Goal: Check status: Check status

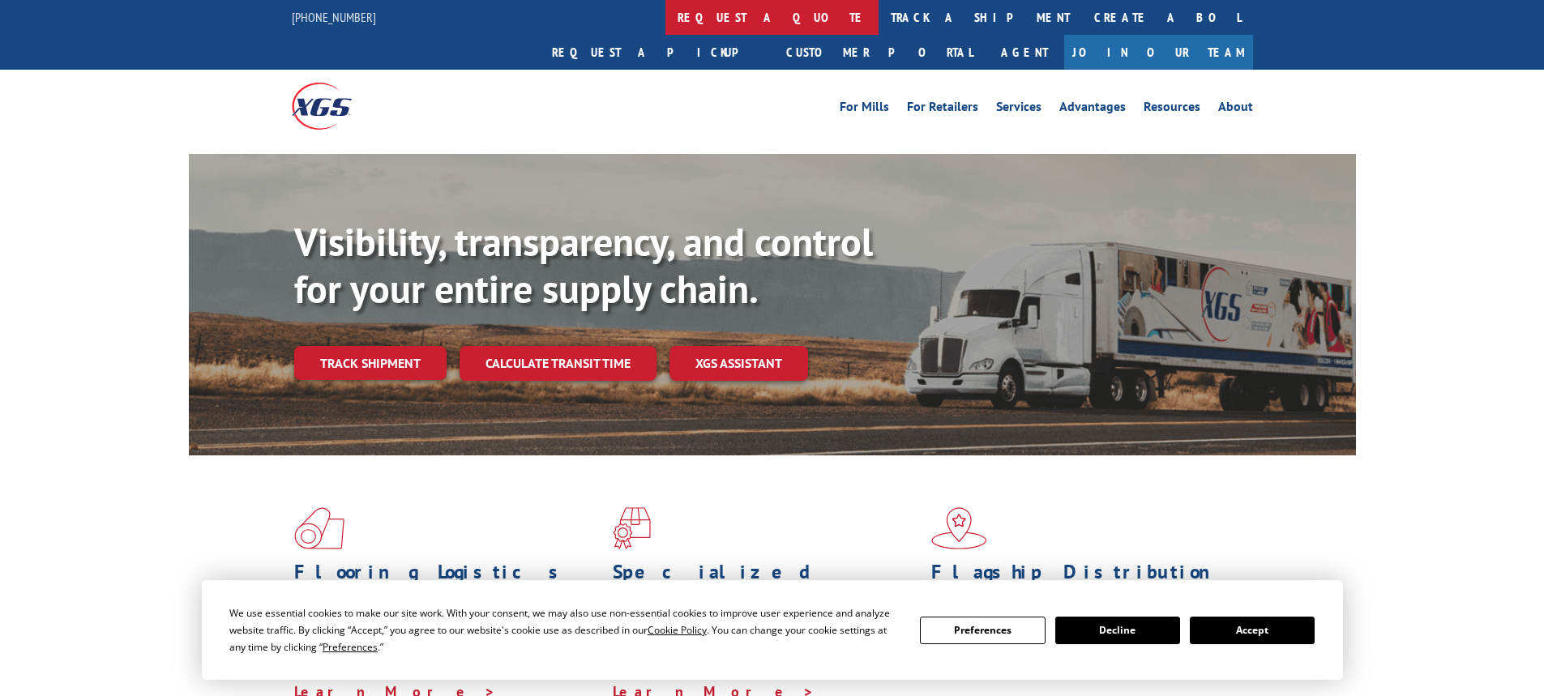
click at [665, 16] on link "request a quote" at bounding box center [771, 17] width 213 height 35
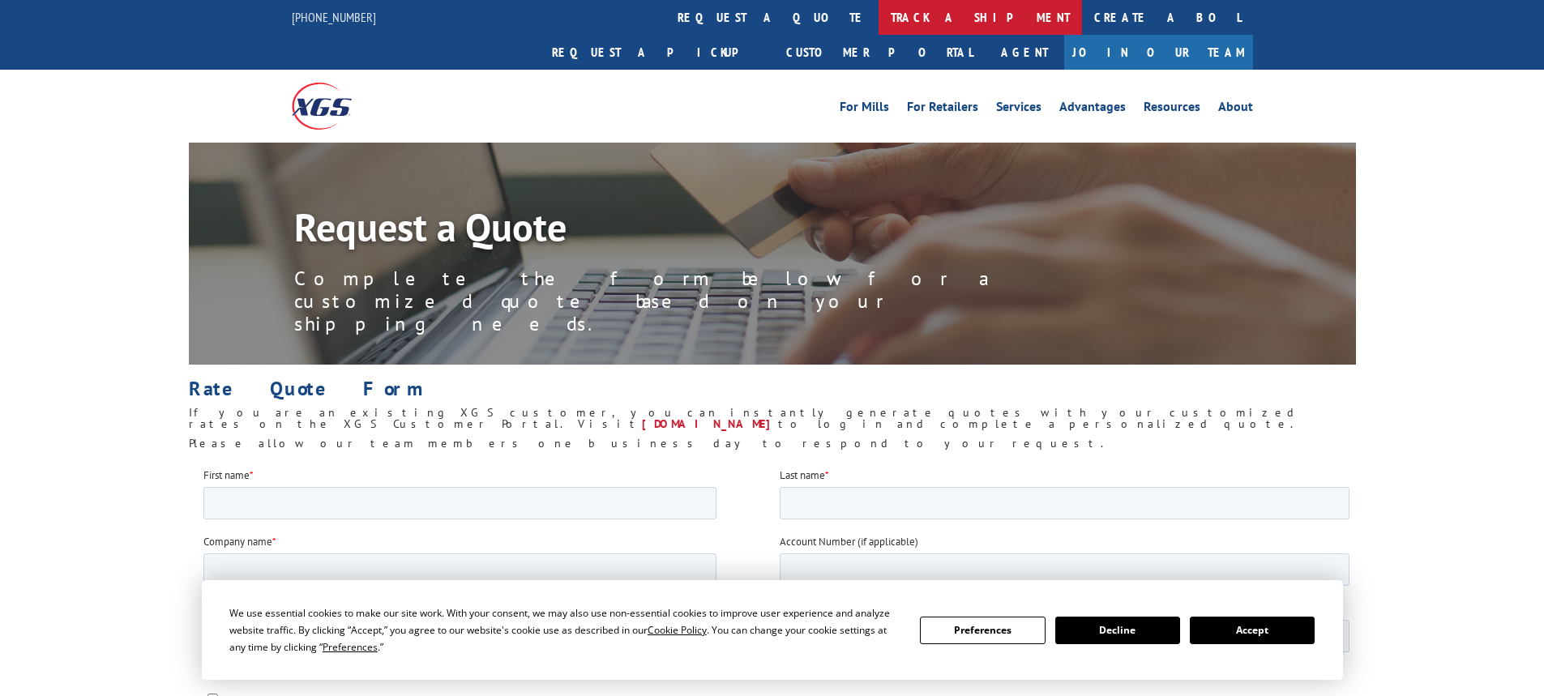
click at [879, 21] on link "track a shipment" at bounding box center [980, 17] width 203 height 35
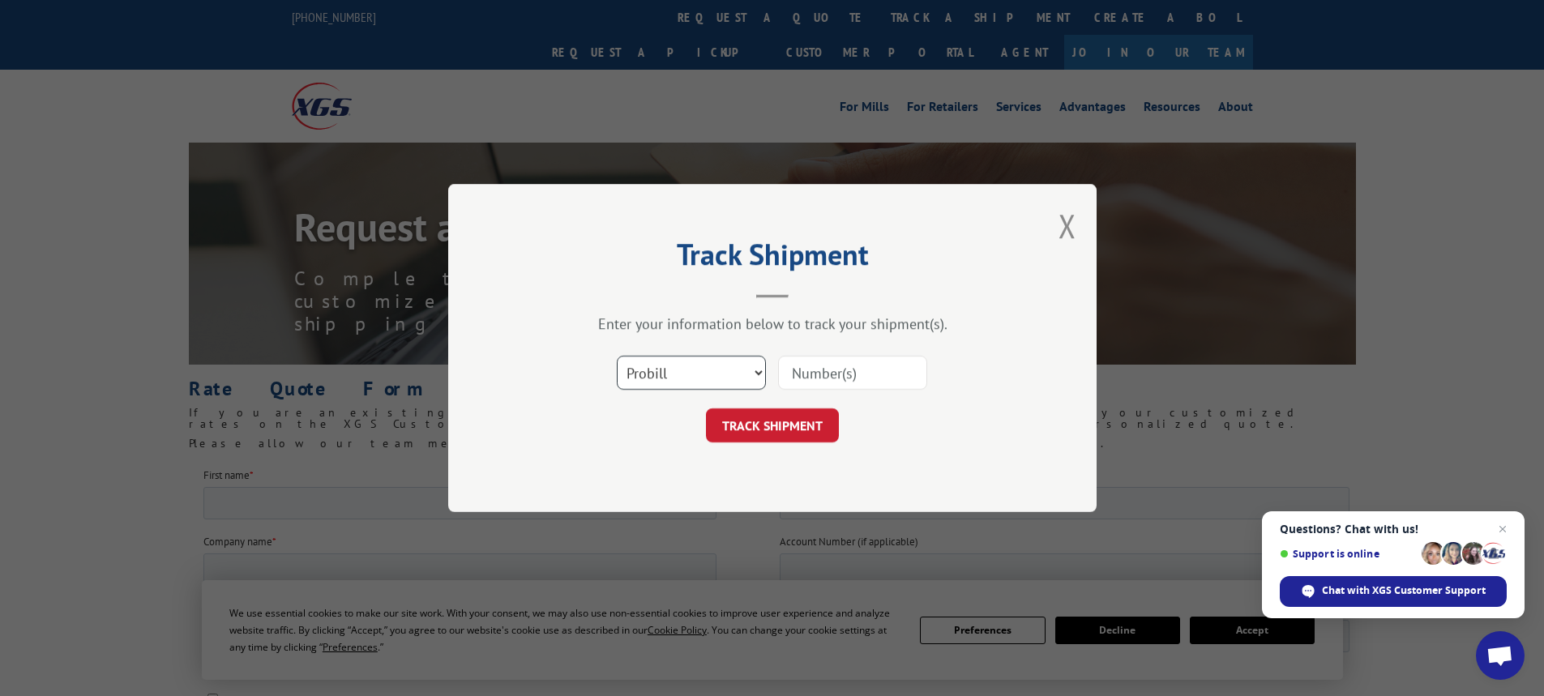
click at [661, 362] on select "Select category... Probill BOL PO" at bounding box center [691, 373] width 149 height 34
select select "po"
click at [617, 356] on select "Select category... Probill BOL PO" at bounding box center [691, 373] width 149 height 34
click at [823, 377] on input at bounding box center [852, 373] width 149 height 34
paste input "54549559"
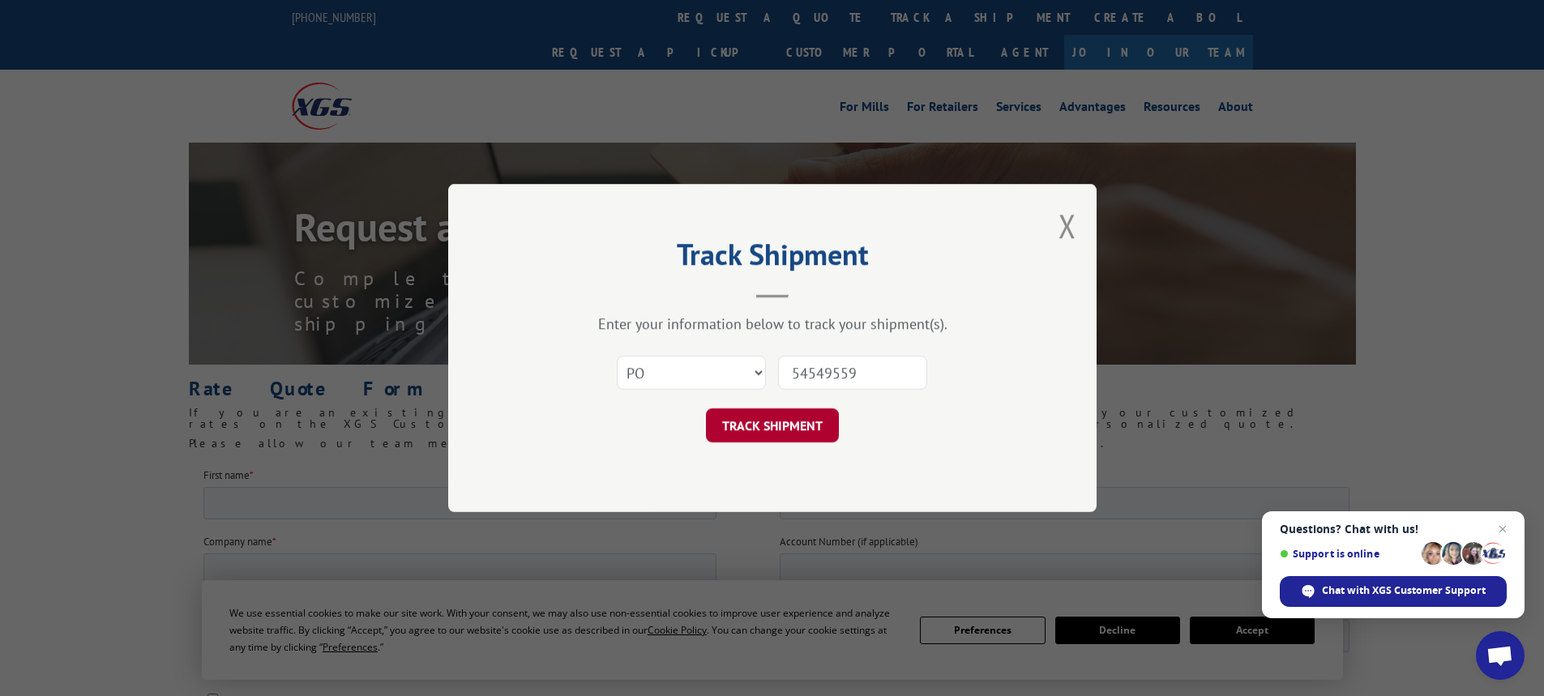
type input "54549559"
click at [787, 417] on button "TRACK SHIPMENT" at bounding box center [772, 425] width 133 height 34
